Goal: Task Accomplishment & Management: Manage account settings

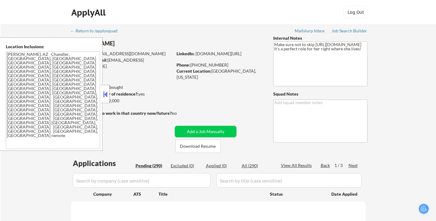
select select ""pending""
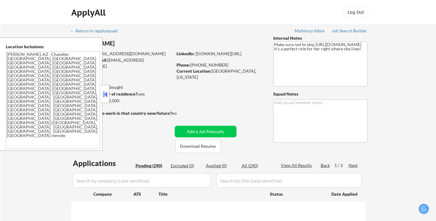
select select ""pending""
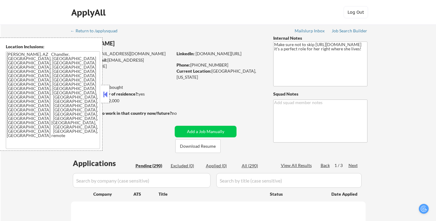
select select ""pending""
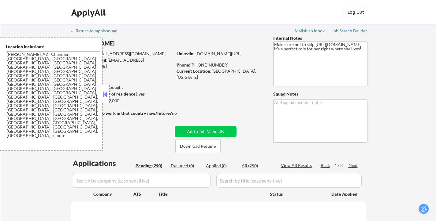
select select ""pending""
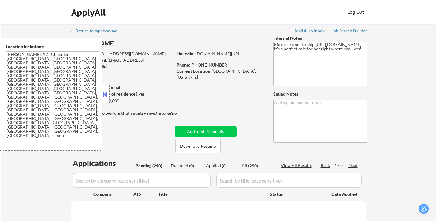
select select ""pending""
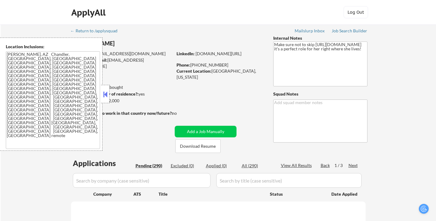
select select ""pending""
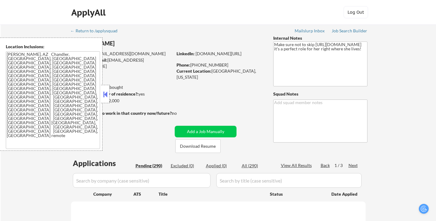
select select ""pending""
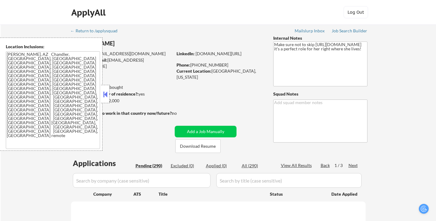
select select ""pending""
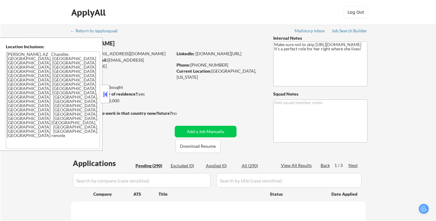
select select ""pending""
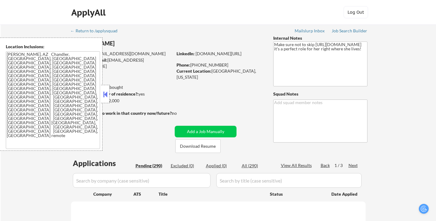
select select ""pending""
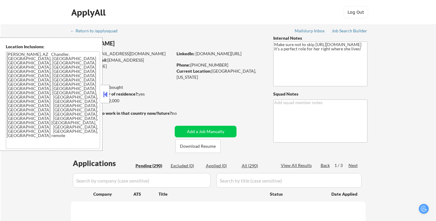
select select ""pending""
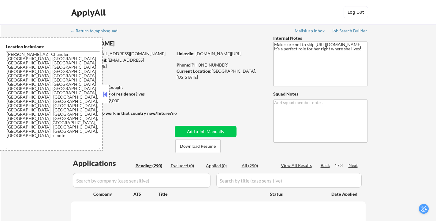
select select ""pending""
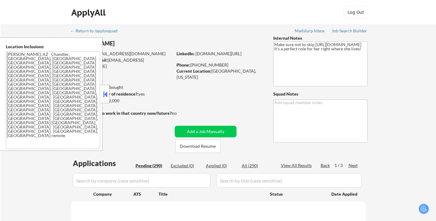
select select ""pending""
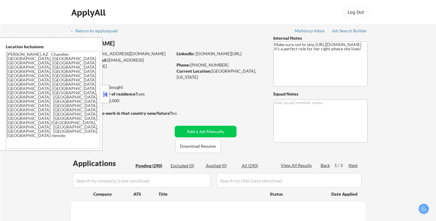
select select ""pending""
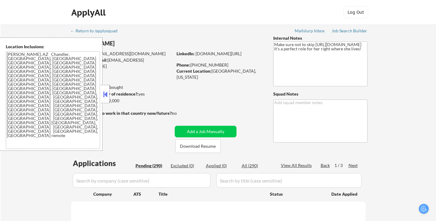
select select ""pending""
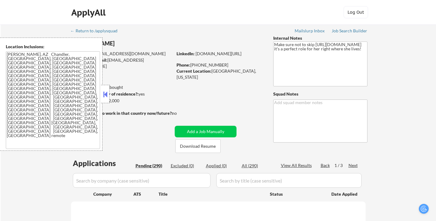
select select ""pending""
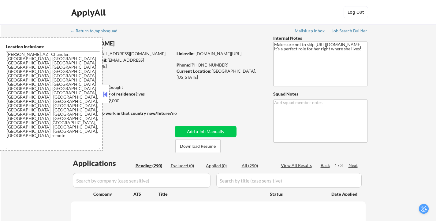
select select ""pending""
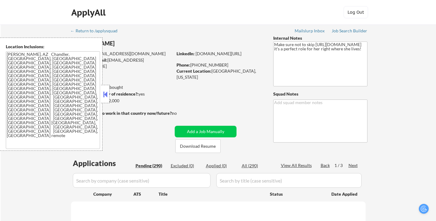
select select ""pending""
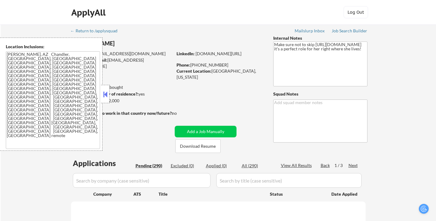
select select ""pending""
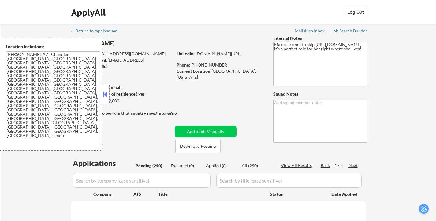
select select ""pending""
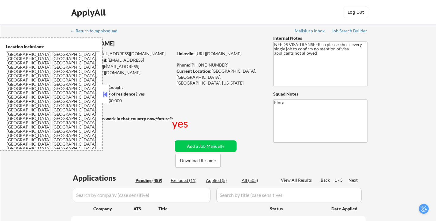
select select ""pending""
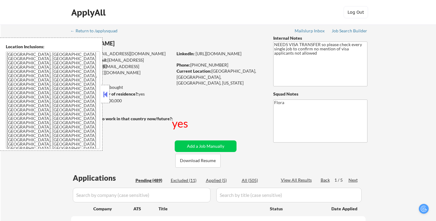
select select ""pending""
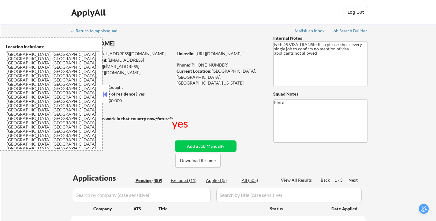
select select ""pending""
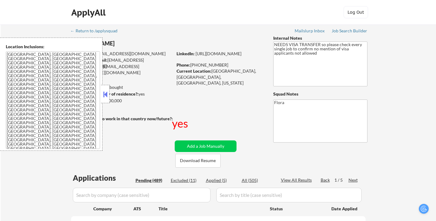
select select ""pending""
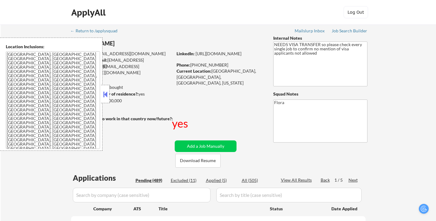
select select ""pending""
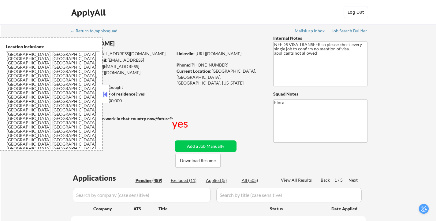
select select ""pending""
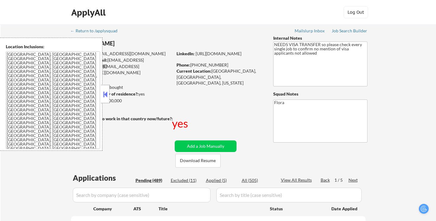
select select ""pending""
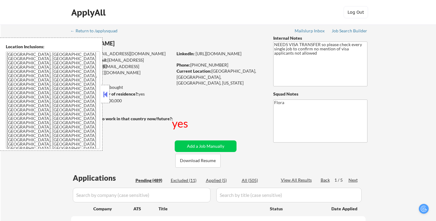
select select ""pending""
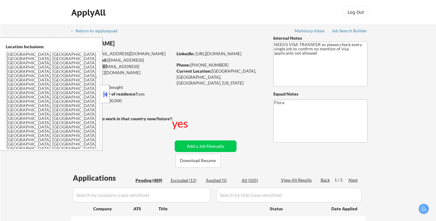
select select ""pending""
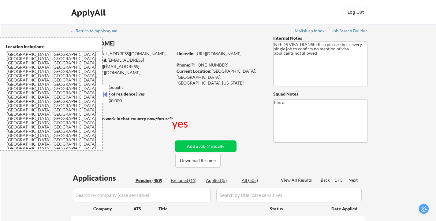
select select ""pending""
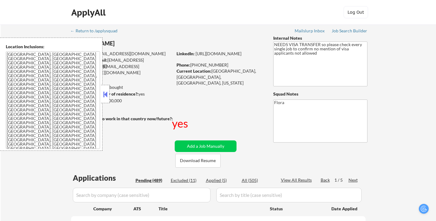
select select ""pending""
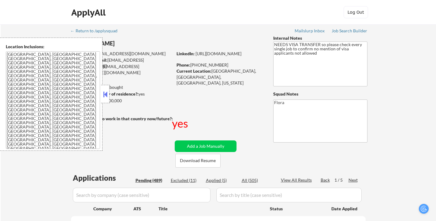
select select ""pending""
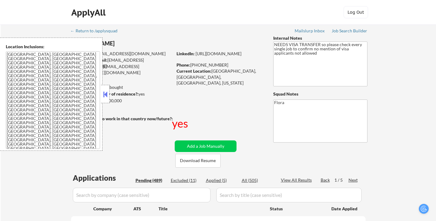
select select ""pending""
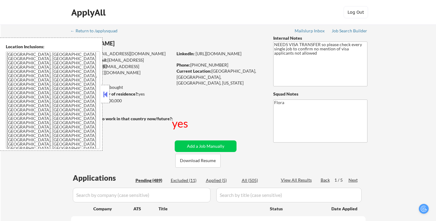
select select ""pending""
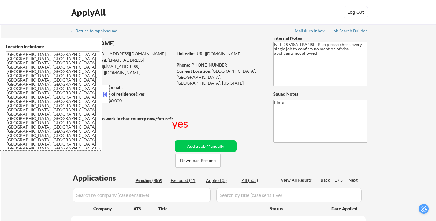
select select ""pending""
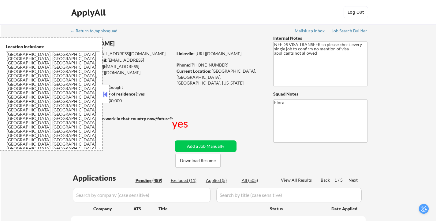
select select ""pending""
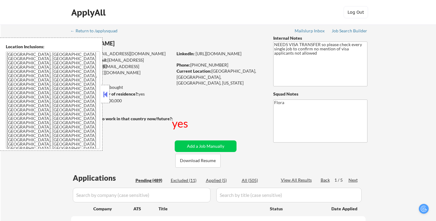
select select ""pending""
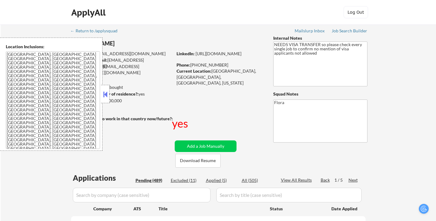
select select ""pending""
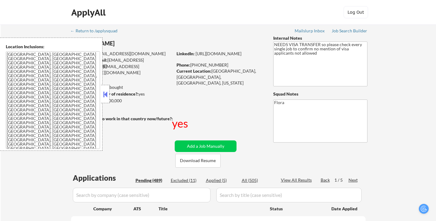
select select ""pending""
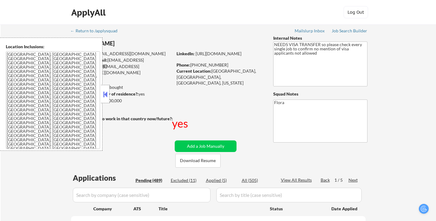
select select ""pending""
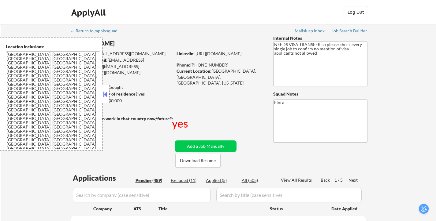
click at [104, 95] on button at bounding box center [105, 94] width 7 height 9
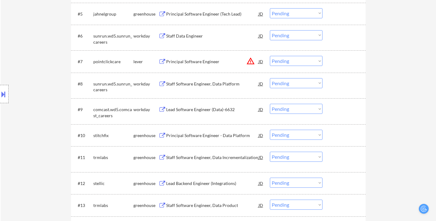
scroll to position [336, 0]
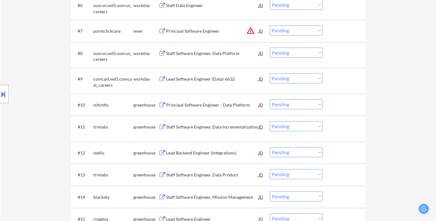
click at [197, 125] on div "Staff Software Engineer, Data Incrementalization" at bounding box center [212, 127] width 92 height 6
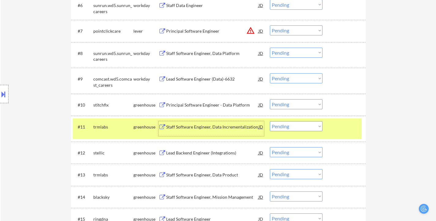
click at [304, 124] on select "Choose an option... Pending Applied Excluded (Questions) Excluded (Expired) Exc…" at bounding box center [296, 126] width 53 height 10
click at [270, 121] on select "Choose an option... Pending Applied Excluded (Questions) Excluded (Expired) Exc…" at bounding box center [296, 126] width 53 height 10
click at [199, 152] on div "Lead Backend Engineer (Integrations)" at bounding box center [212, 153] width 92 height 6
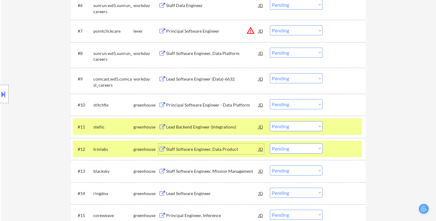
click at [345, 143] on div "#12 trmlabs greenhouse Staff Software Engineer, Data Product JD Choose an optio…" at bounding box center [217, 149] width 289 height 17
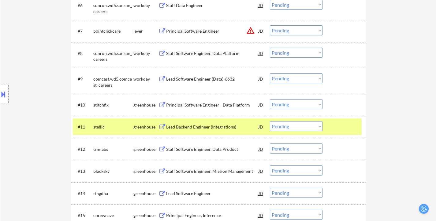
click at [316, 127] on select "Choose an option... Pending Applied Excluded (Questions) Excluded (Expired) Exc…" at bounding box center [296, 126] width 53 height 10
click at [270, 121] on select "Choose an option... Pending Applied Excluded (Questions) Excluded (Expired) Exc…" at bounding box center [296, 126] width 53 height 10
click at [199, 150] on div "Staff Software Engineer, Data Product" at bounding box center [212, 149] width 92 height 6
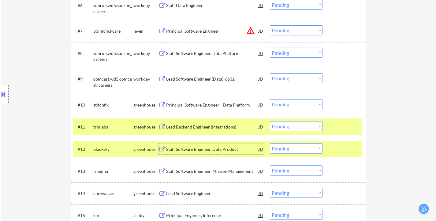
click at [297, 127] on select "Choose an option... Pending Applied Excluded (Questions) Excluded (Expired) Exc…" at bounding box center [296, 126] width 53 height 10
click at [301, 128] on select "Choose an option... Pending Applied Excluded (Questions) Excluded (Expired) Exc…" at bounding box center [296, 126] width 53 height 10
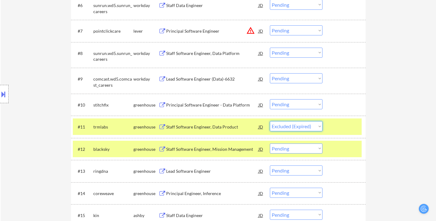
click at [270, 121] on select "Choose an option... Pending Applied Excluded (Questions) Excluded (Expired) Exc…" at bounding box center [296, 126] width 53 height 10
click at [187, 150] on div "Staff Software Engineer, Mission Management" at bounding box center [212, 149] width 92 height 6
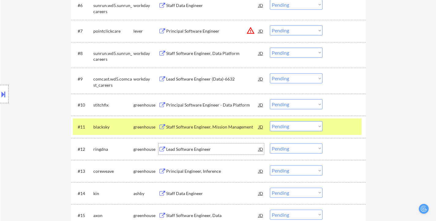
click at [342, 130] on div at bounding box center [344, 126] width 27 height 11
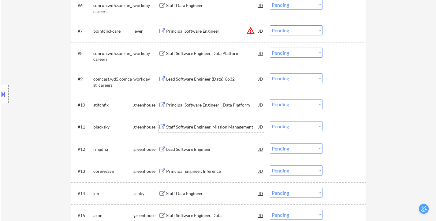
click at [209, 126] on div "Staff Software Engineer, Mission Management" at bounding box center [212, 127] width 92 height 6
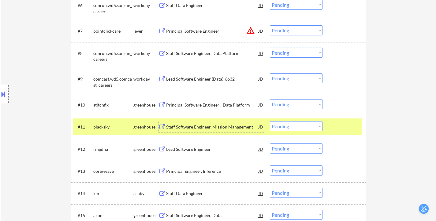
click at [299, 126] on select "Choose an option... Pending Applied Excluded (Questions) Excluded (Expired) Exc…" at bounding box center [296, 126] width 53 height 10
click at [270, 121] on select "Choose an option... Pending Applied Excluded (Questions) Excluded (Expired) Exc…" at bounding box center [296, 126] width 53 height 10
click at [202, 127] on div "Lead Software Engineer" at bounding box center [212, 127] width 92 height 6
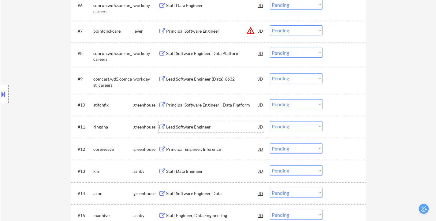
click at [185, 127] on div "Lead Software Engineer" at bounding box center [212, 127] width 92 height 6
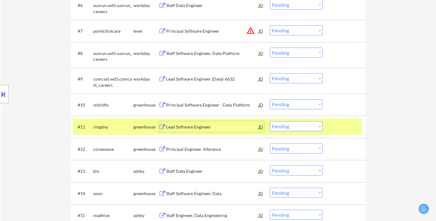
click at [199, 150] on div "Principal Engineer, Inference" at bounding box center [212, 149] width 92 height 6
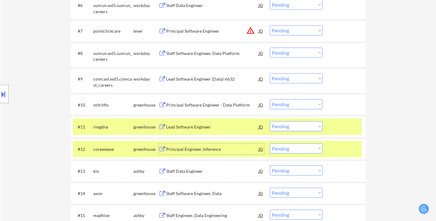
click at [296, 126] on select "Choose an option... Pending Applied Excluded (Questions) Excluded (Expired) Exc…" at bounding box center [296, 126] width 53 height 10
click at [270, 121] on select "Choose an option... Pending Applied Excluded (Questions) Excluded (Expired) Exc…" at bounding box center [296, 126] width 53 height 10
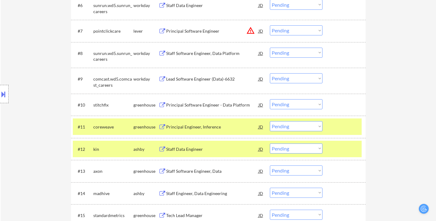
click at [336, 142] on div "#12 kin ashby Staff Data Engineer JD Choose an option... Pending Applied Exclud…" at bounding box center [217, 149] width 289 height 17
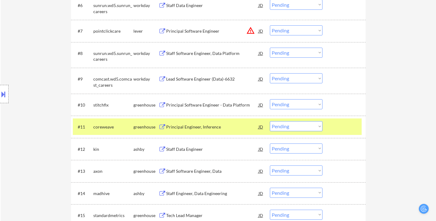
click at [306, 125] on select "Choose an option... Pending Applied Excluded (Questions) Excluded (Expired) Exc…" at bounding box center [296, 126] width 53 height 10
click at [270, 121] on select "Choose an option... Pending Applied Excluded (Questions) Excluded (Expired) Exc…" at bounding box center [296, 126] width 53 height 10
click at [183, 147] on div "Staff Data Engineer" at bounding box center [212, 149] width 92 height 6
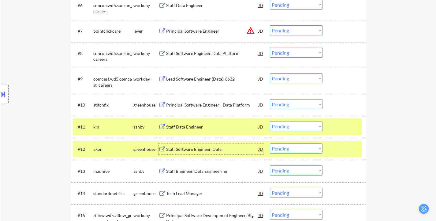
click at [309, 126] on select "Choose an option... Pending Applied Excluded (Questions) Excluded (Expired) Exc…" at bounding box center [296, 126] width 53 height 10
click at [270, 121] on select "Choose an option... Pending Applied Excluded (Questions) Excluded (Expired) Exc…" at bounding box center [296, 126] width 53 height 10
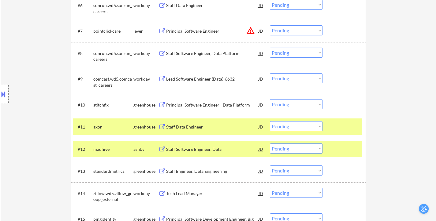
click at [296, 126] on select "Choose an option... Pending Applied Excluded (Questions) Excluded (Expired) Exc…" at bounding box center [296, 126] width 53 height 10
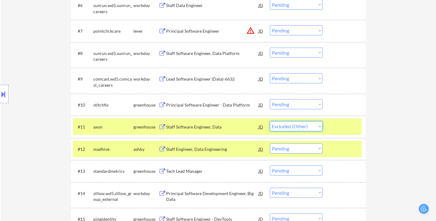
click at [270, 121] on select "Choose an option... Pending Applied Excluded (Questions) Excluded (Expired) Exc…" at bounding box center [296, 126] width 53 height 10
click at [211, 151] on div "Staff Engineer, Data Engineering" at bounding box center [212, 149] width 92 height 6
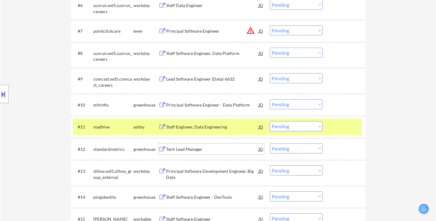
click at [306, 124] on select "Choose an option... Pending Applied Excluded (Questions) Excluded (Expired) Exc…" at bounding box center [296, 126] width 53 height 10
click at [270, 121] on select "Choose an option... Pending Applied Excluded (Questions) Excluded (Expired) Exc…" at bounding box center [296, 126] width 53 height 10
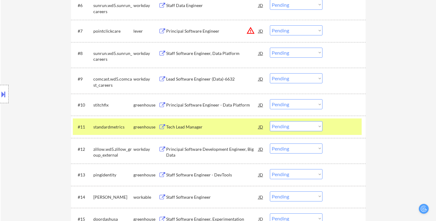
click at [338, 129] on div at bounding box center [344, 126] width 27 height 11
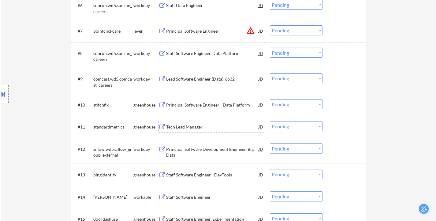
click at [191, 126] on div "Tech Lead Manager" at bounding box center [212, 127] width 92 height 6
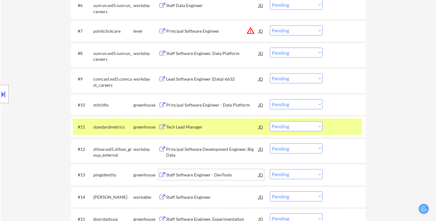
click at [217, 178] on div "Staff Software Engineer - DevTools" at bounding box center [212, 175] width 92 height 6
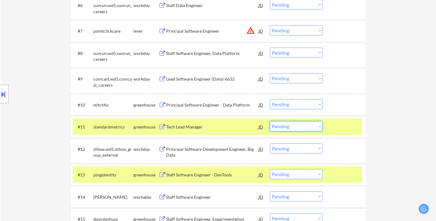
click at [282, 125] on select "Choose an option... Pending Applied Excluded (Questions) Excluded (Expired) Exc…" at bounding box center [296, 126] width 53 height 10
click at [270, 121] on select "Choose an option... Pending Applied Excluded (Questions) Excluded (Expired) Exc…" at bounding box center [296, 126] width 53 height 10
select select ""pending""
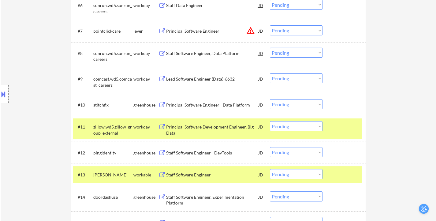
click at [343, 125] on div at bounding box center [344, 126] width 27 height 11
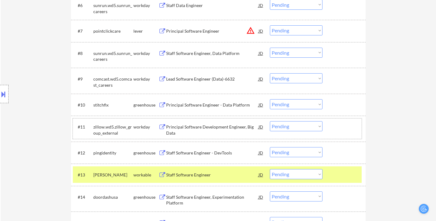
click at [337, 170] on div at bounding box center [344, 174] width 27 height 11
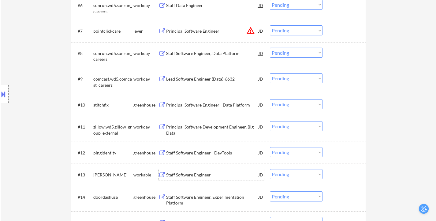
click at [202, 175] on div "Staff Software Engineer" at bounding box center [212, 175] width 92 height 6
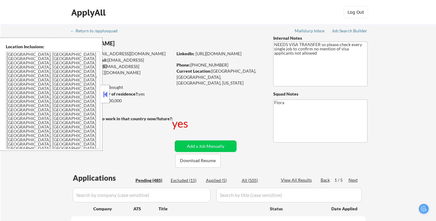
select select ""pending""
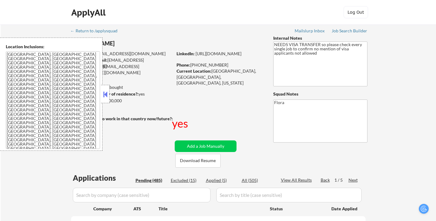
select select ""pending""
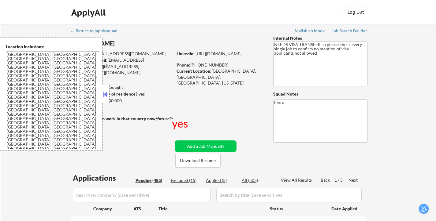
select select ""pending""
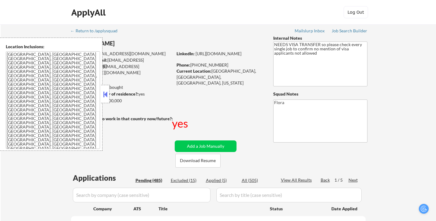
select select ""pending""
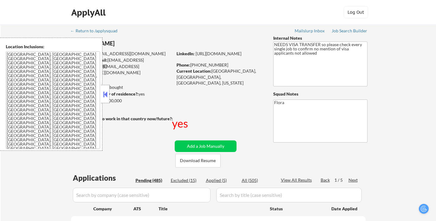
select select ""pending""
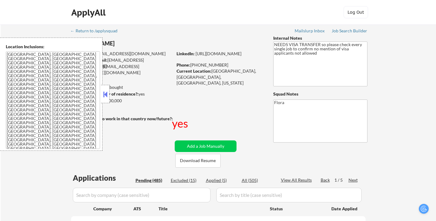
select select ""pending""
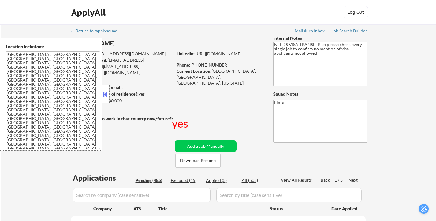
select select ""pending""
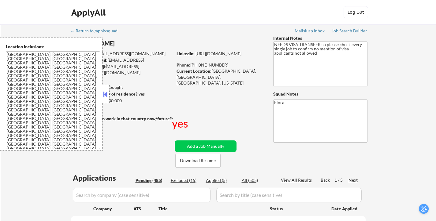
select select ""pending""
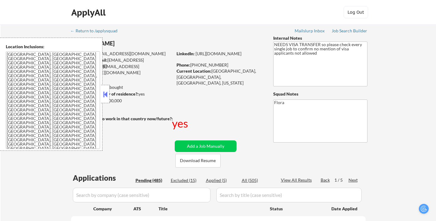
select select ""pending""
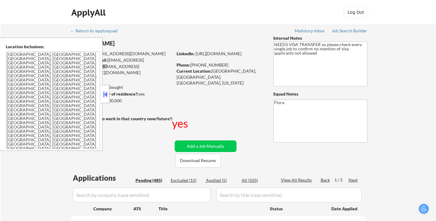
select select ""pending""
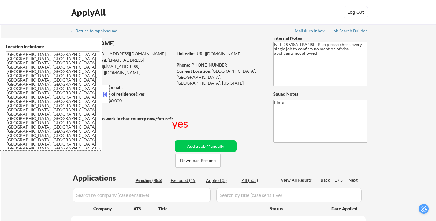
select select ""pending""
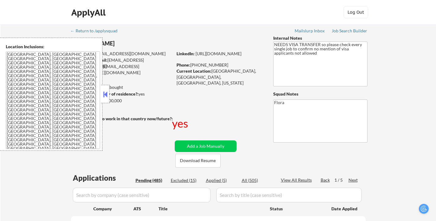
select select ""pending""
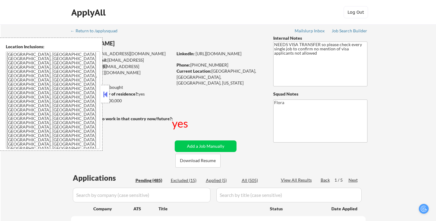
select select ""pending""
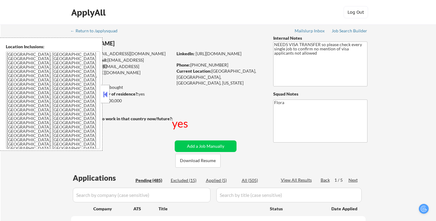
select select ""pending""
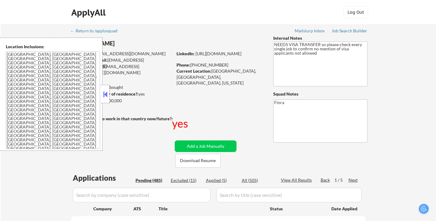
select select ""pending""
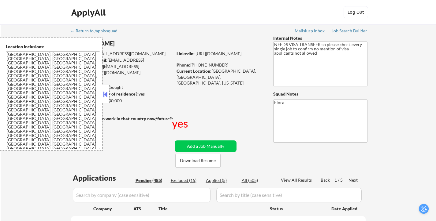
select select ""pending""
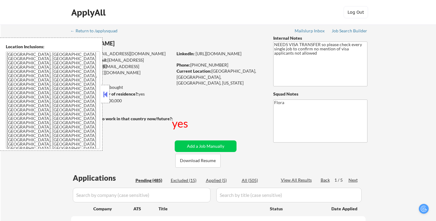
select select ""pending""
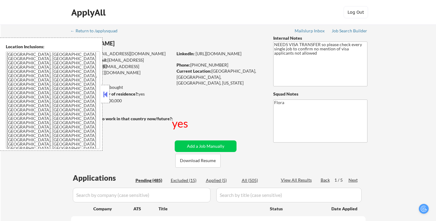
select select ""pending""
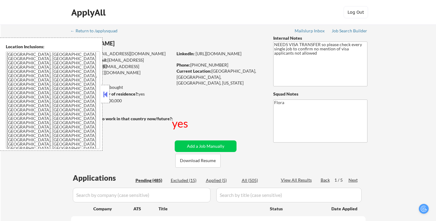
select select ""pending""
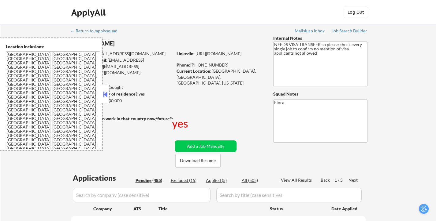
select select ""pending""
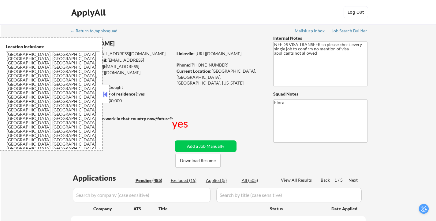
click at [103, 91] on button at bounding box center [105, 94] width 7 height 9
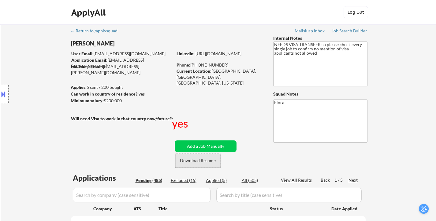
click at [195, 161] on button "Download Resume" at bounding box center [197, 161] width 45 height 14
select select ""pending""
